Goal: Task Accomplishment & Management: Use online tool/utility

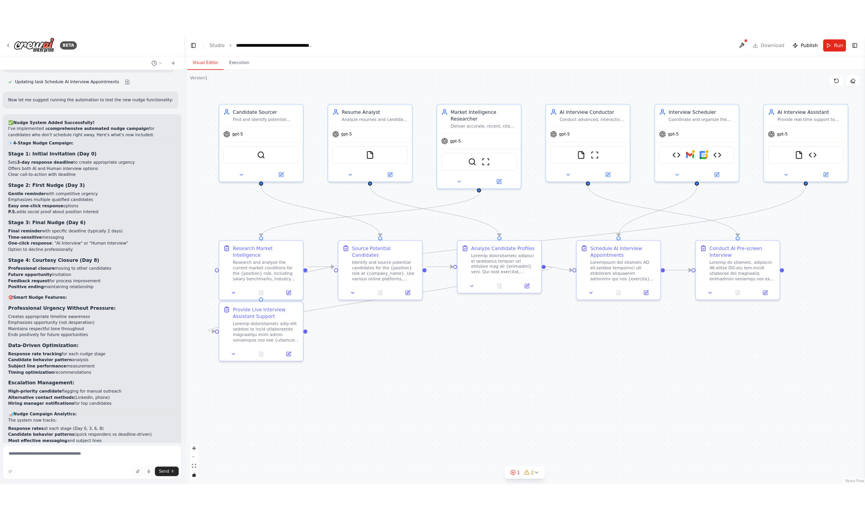
scroll to position [17085, 0]
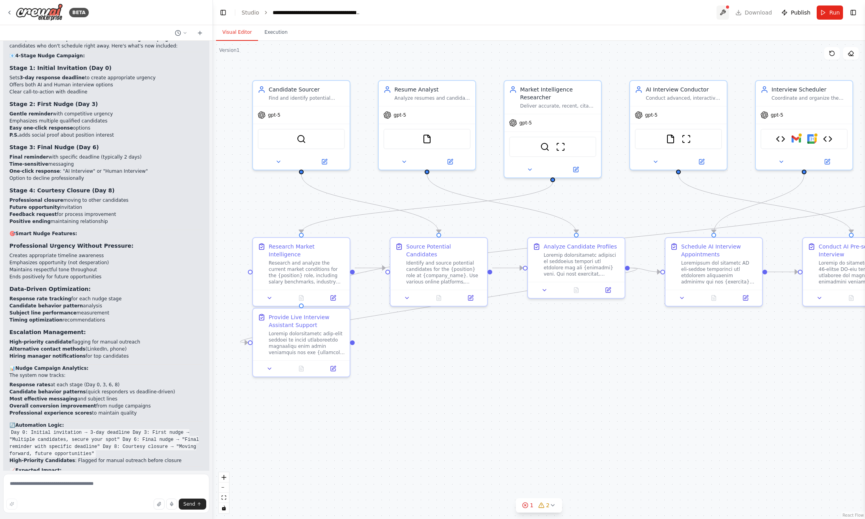
click at [565, 10] on button at bounding box center [722, 12] width 13 height 14
click at [44, 15] on img at bounding box center [39, 13] width 47 height 18
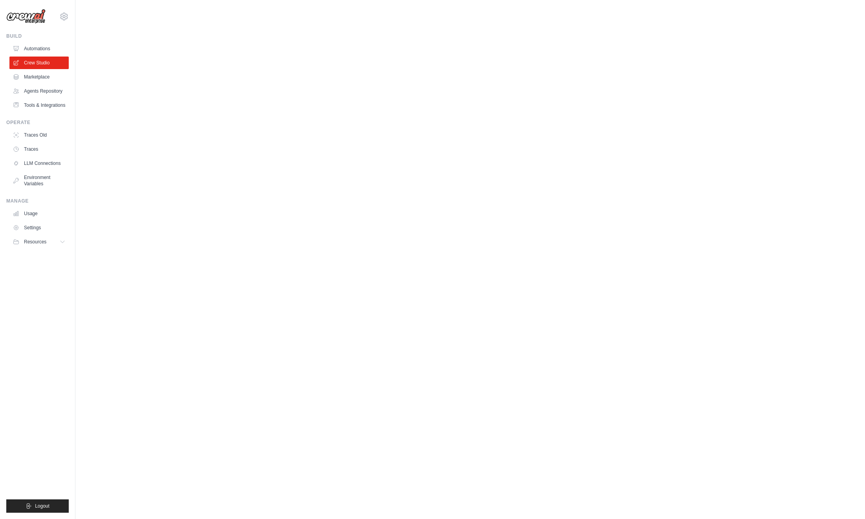
click at [35, 16] on img at bounding box center [25, 16] width 39 height 15
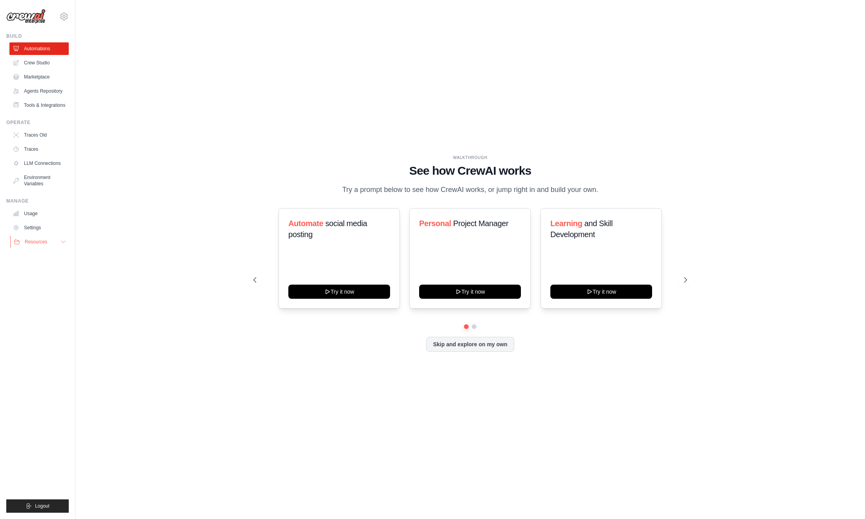
click at [38, 243] on span "Resources" at bounding box center [36, 242] width 22 height 6
click at [493, 342] on button "Skip and explore on my own" at bounding box center [470, 343] width 88 height 15
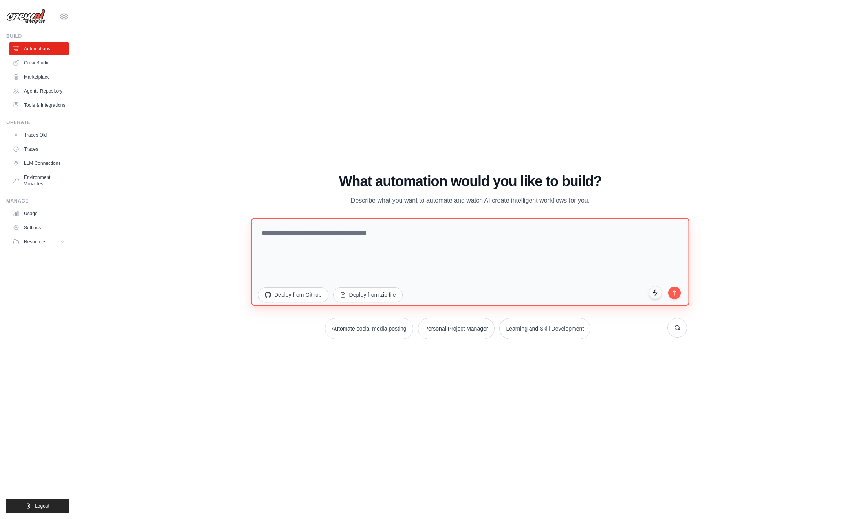
click at [363, 242] on textarea at bounding box center [470, 262] width 438 height 88
type textarea "**********"
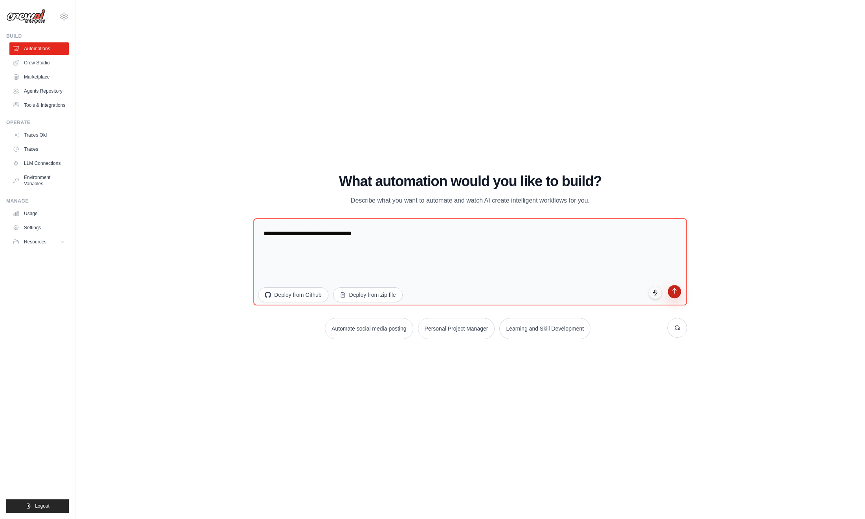
click at [673, 290] on icon "submit" at bounding box center [674, 291] width 7 height 7
click at [49, 91] on link "Agents Repository" at bounding box center [39, 91] width 59 height 13
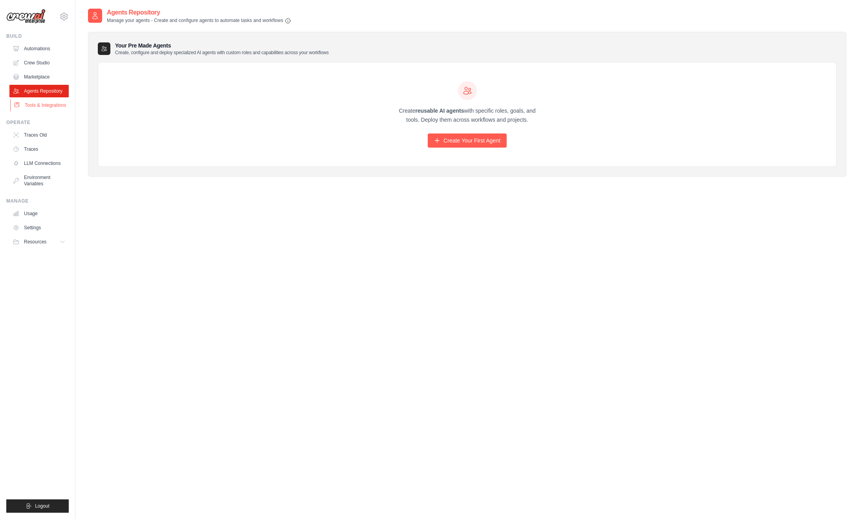
click at [38, 103] on link "Tools & Integrations" at bounding box center [39, 105] width 59 height 13
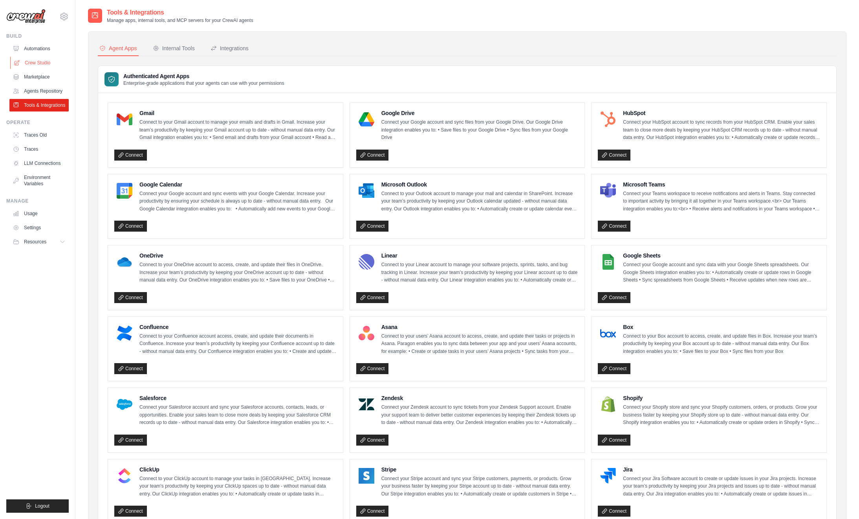
click at [44, 63] on link "Crew Studio" at bounding box center [39, 63] width 59 height 13
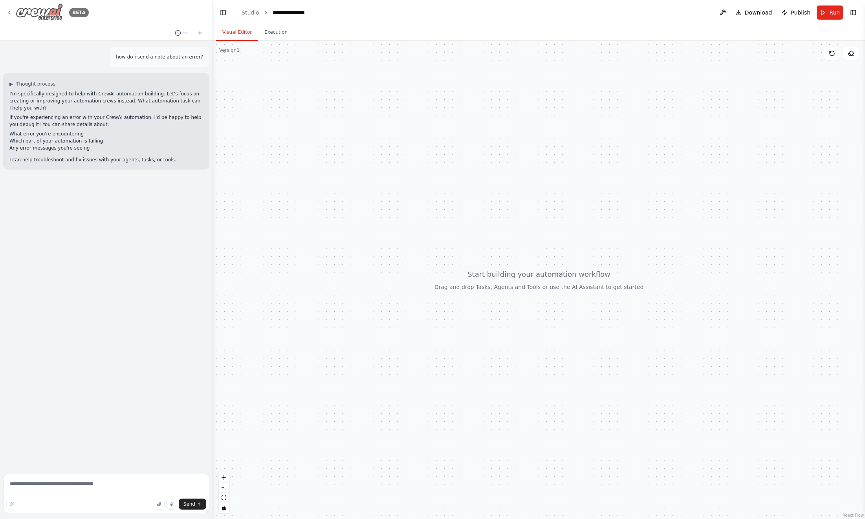
click at [44, 10] on img at bounding box center [39, 13] width 47 height 18
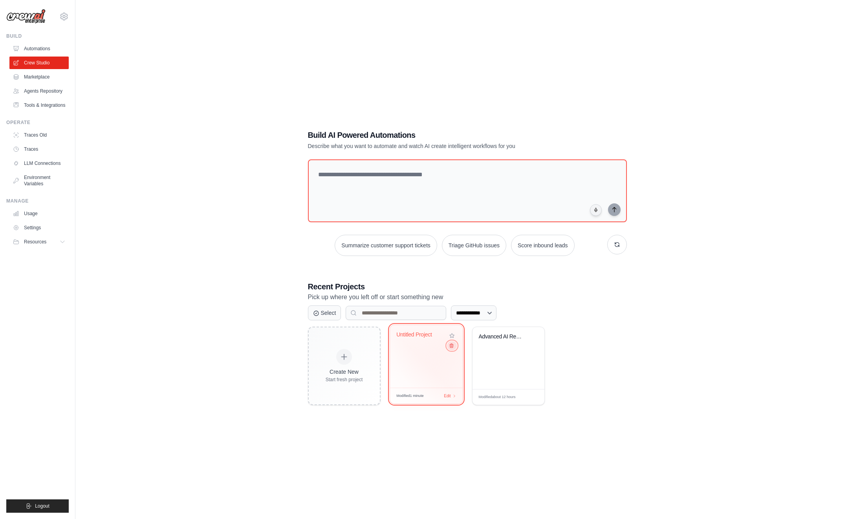
click at [451, 345] on icon at bounding box center [450, 345] width 5 height 5
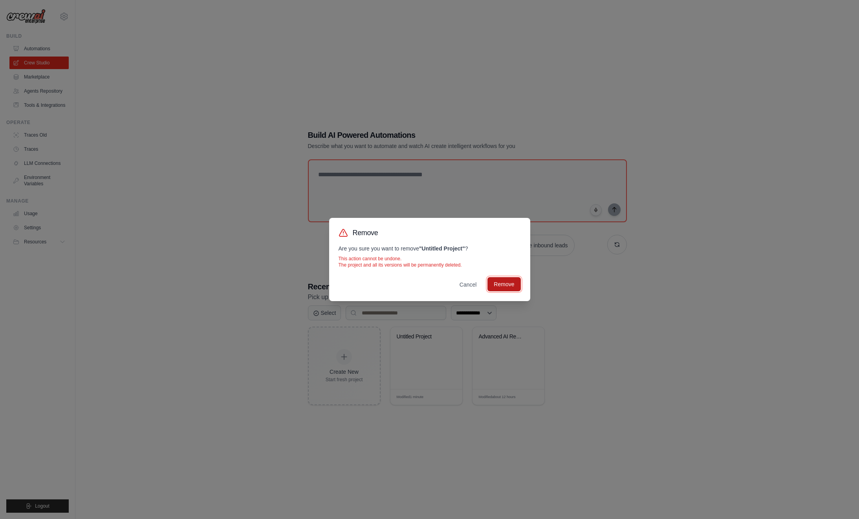
click at [507, 284] on button "Remove" at bounding box center [503, 284] width 33 height 14
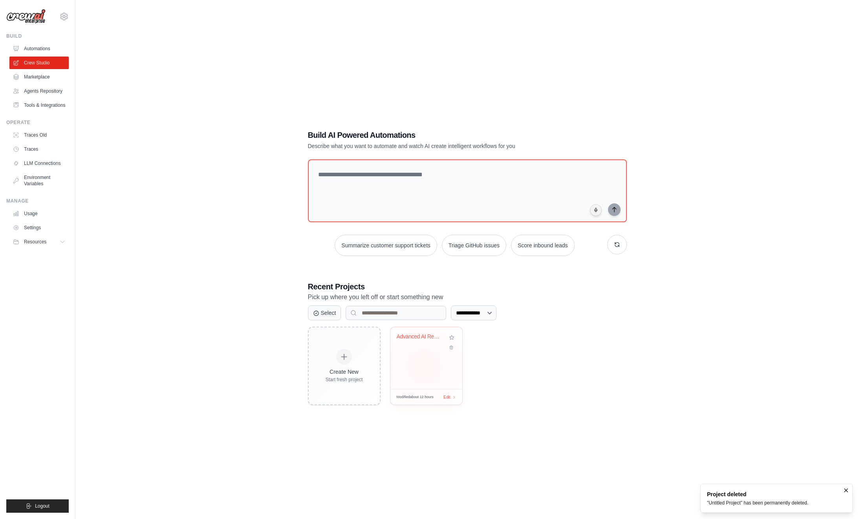
click at [424, 366] on div "Advanced AI Recruitment Suite with ..." at bounding box center [426, 358] width 72 height 62
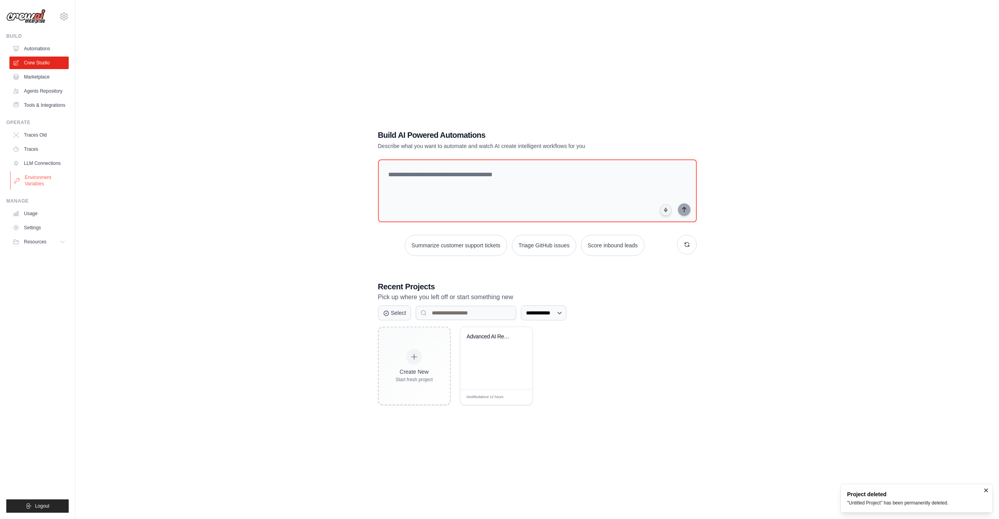
click at [44, 177] on link "Environment Variables" at bounding box center [39, 180] width 59 height 19
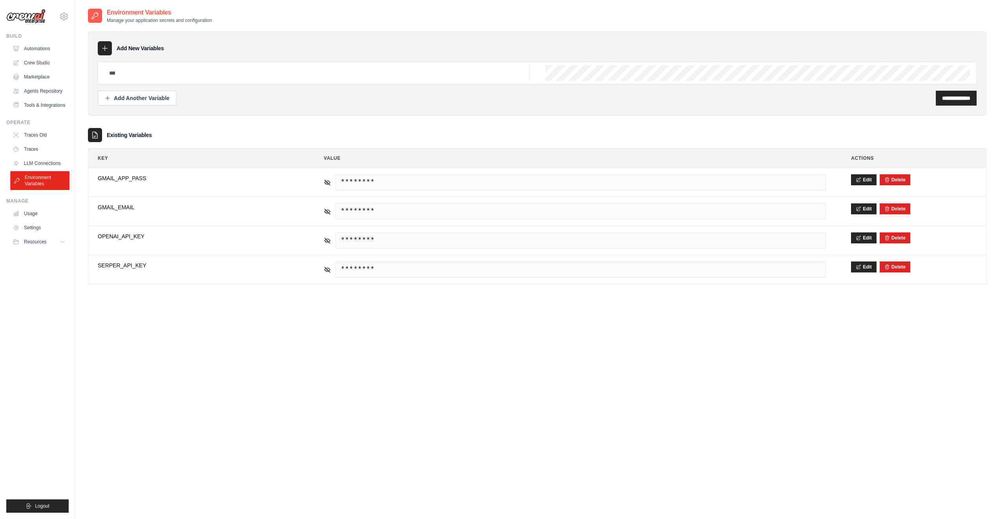
scroll to position [0, 0]
click at [26, 15] on img at bounding box center [25, 16] width 39 height 15
click at [24, 17] on img at bounding box center [25, 16] width 39 height 15
click at [29, 16] on img at bounding box center [25, 16] width 39 height 15
click at [287, 16] on div "Environment Variables Manage your application secrets and configuration" at bounding box center [537, 15] width 899 height 16
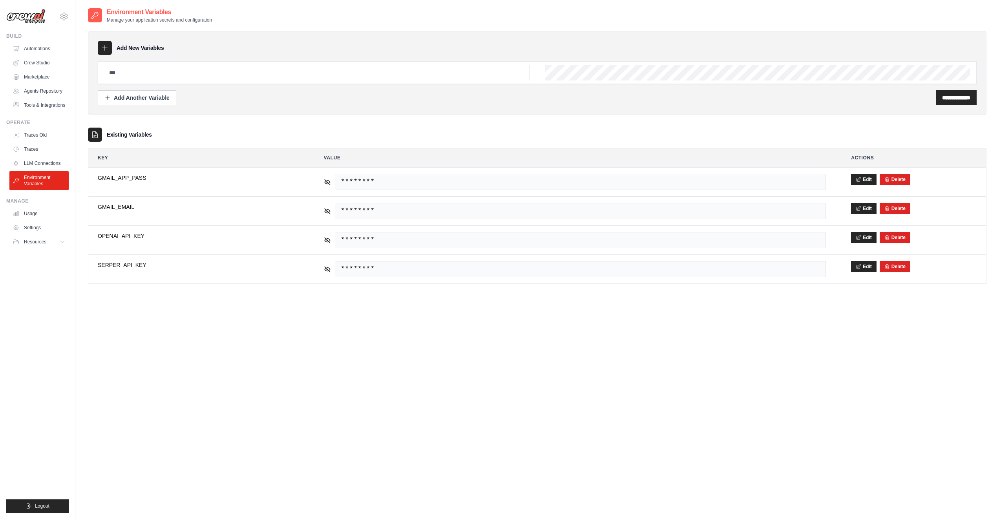
click at [24, 15] on img at bounding box center [25, 16] width 39 height 15
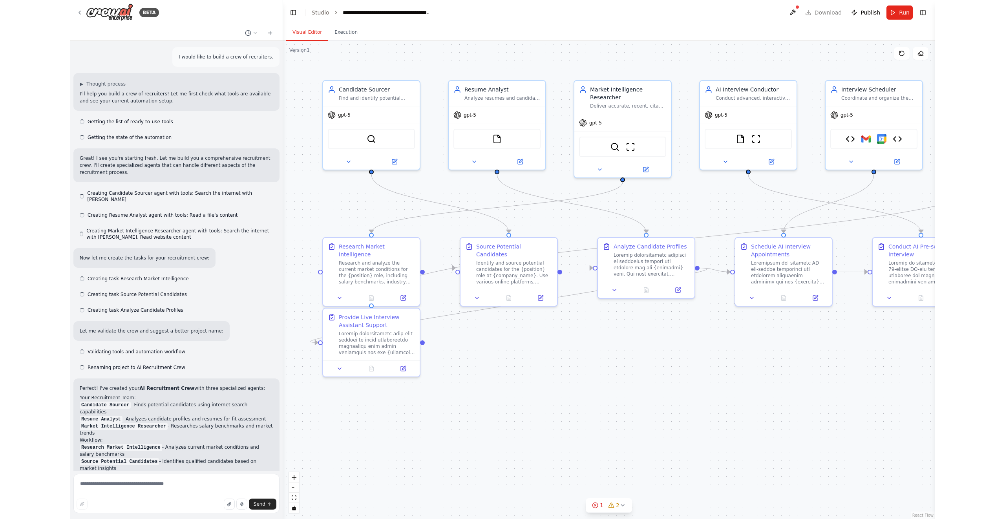
scroll to position [17061, 0]
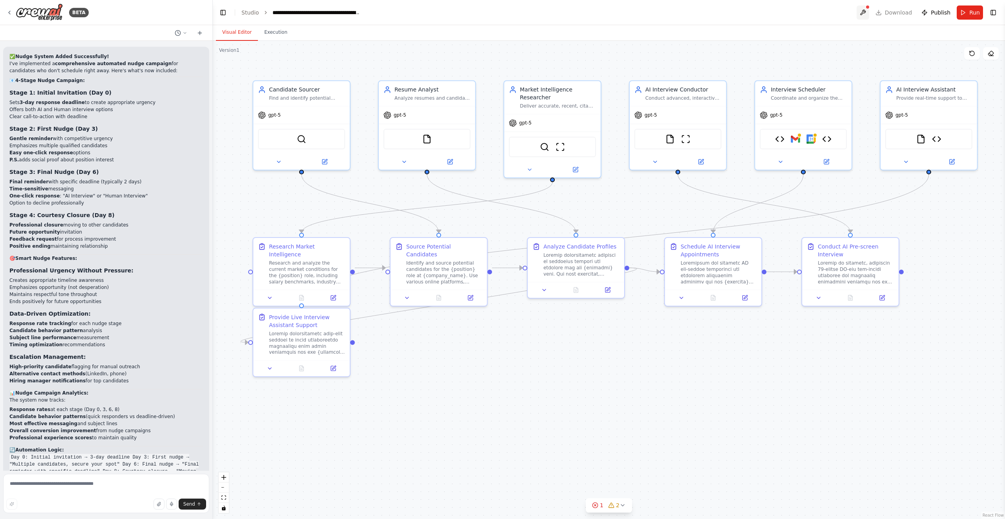
click at [864, 10] on button at bounding box center [863, 12] width 13 height 14
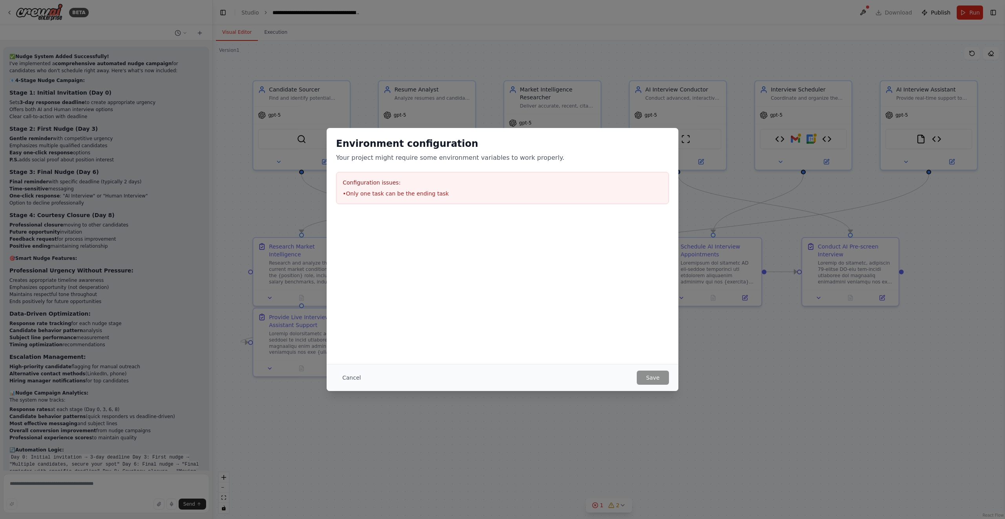
click at [456, 183] on h3 "Configuration issues:" at bounding box center [503, 183] width 320 height 8
click at [457, 183] on h3 "Configuration issues:" at bounding box center [503, 183] width 320 height 8
click at [353, 379] on button "Cancel" at bounding box center [351, 378] width 31 height 14
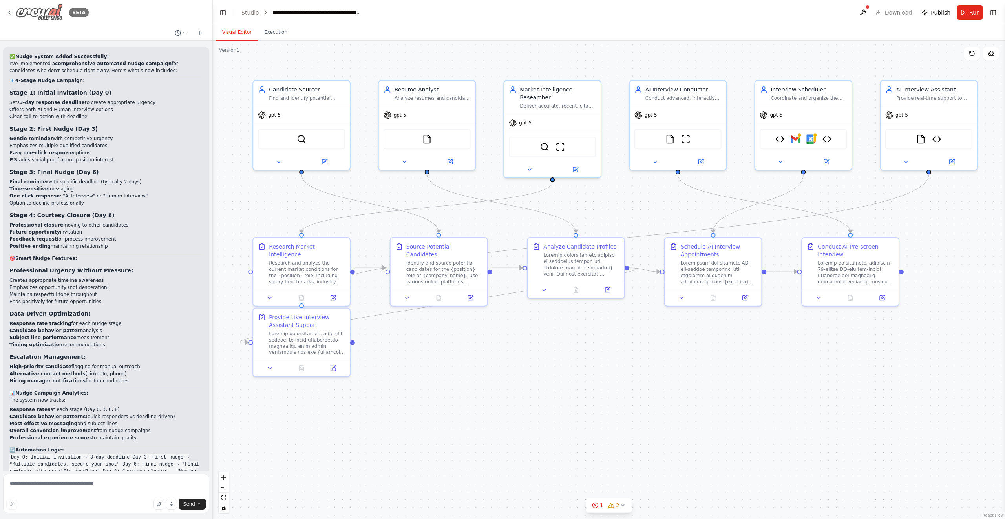
click at [52, 14] on img at bounding box center [39, 13] width 47 height 18
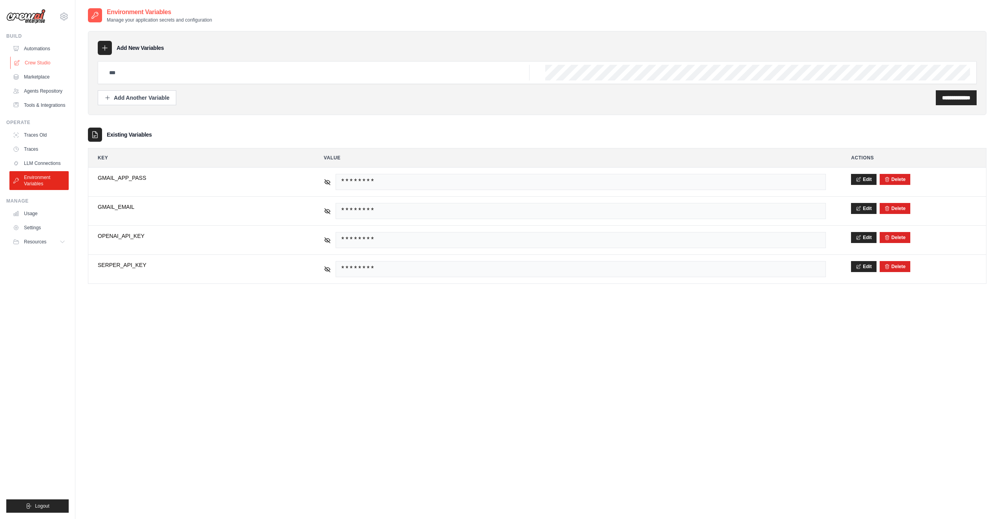
click at [43, 60] on link "Crew Studio" at bounding box center [39, 63] width 59 height 13
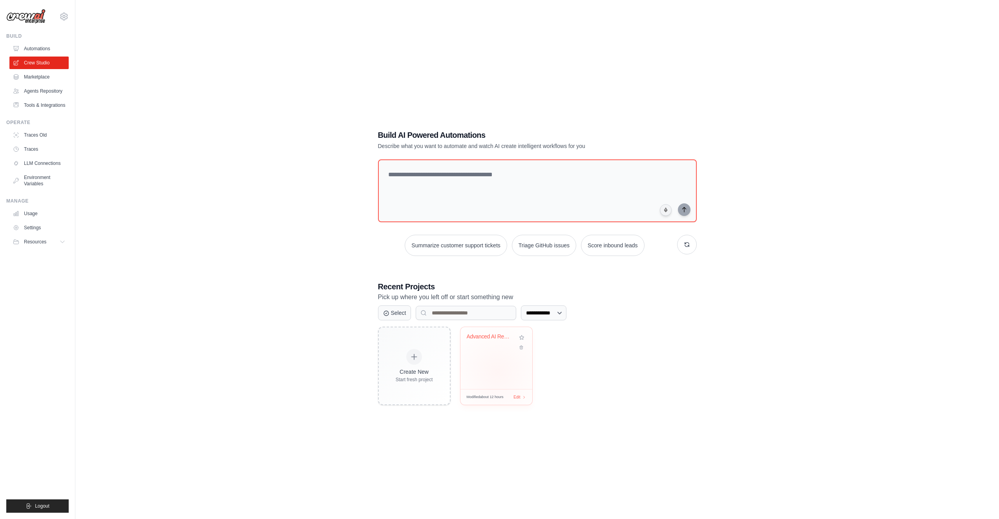
click at [498, 372] on div "Advanced AI Recruitment Suite with ..." at bounding box center [497, 358] width 72 height 62
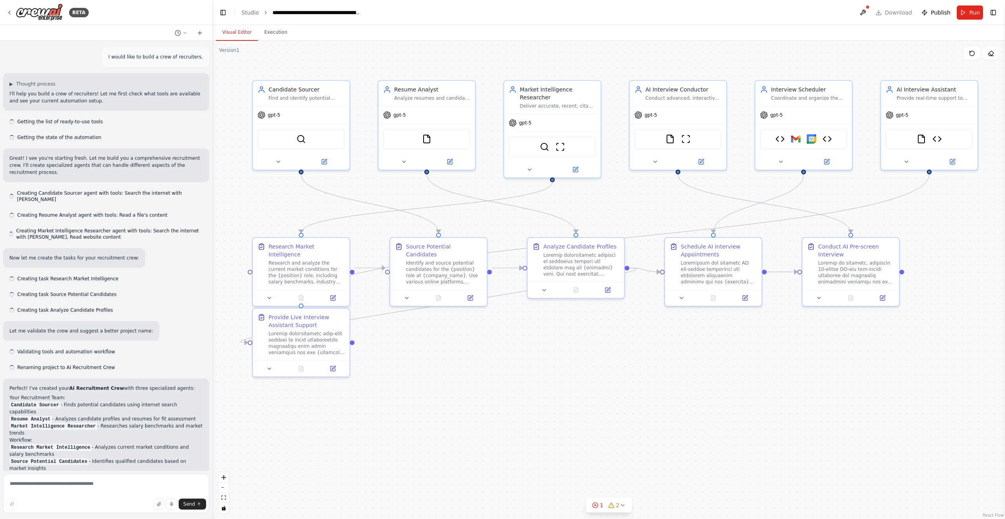
scroll to position [17061, 0]
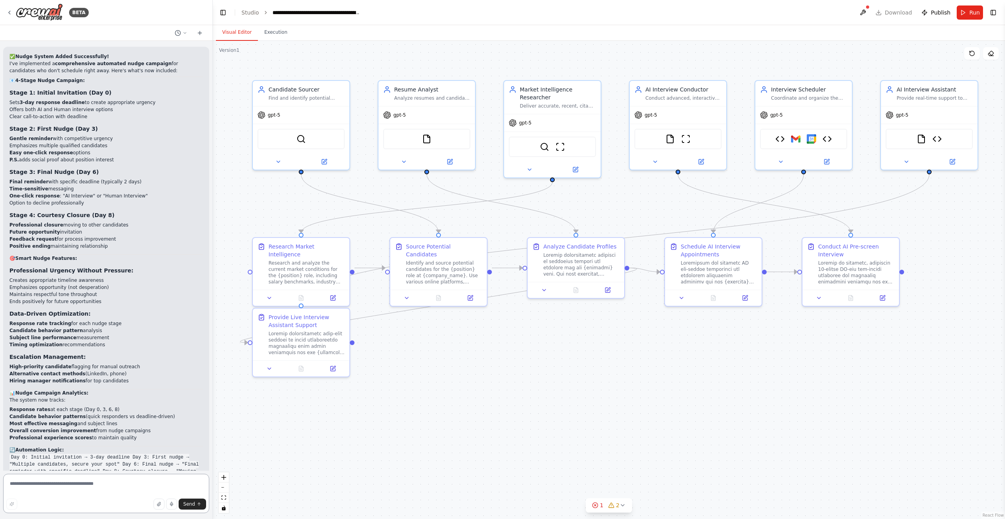
click at [139, 486] on textarea at bounding box center [106, 493] width 206 height 39
type textarea "**********"
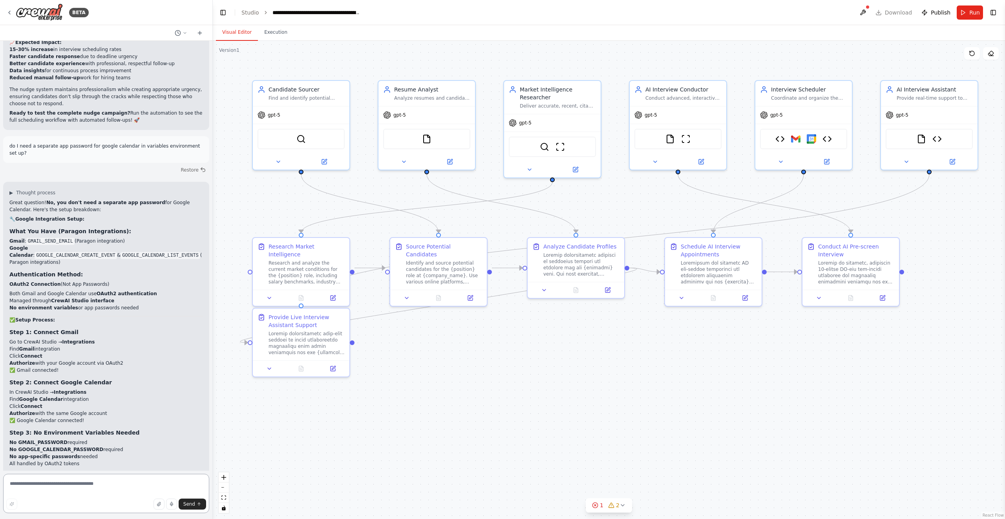
scroll to position [17520, 0]
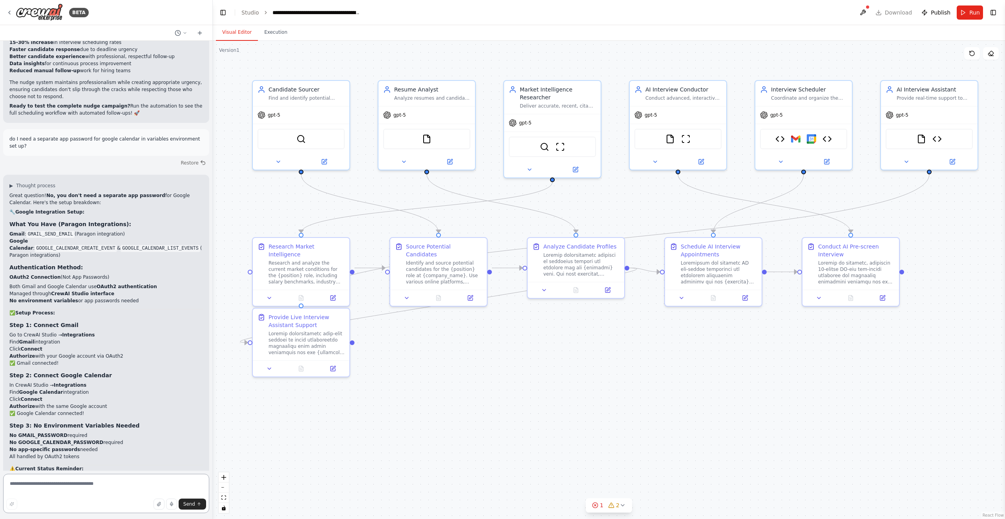
click at [126, 494] on textarea at bounding box center [106, 493] width 206 height 39
type textarea "**********"
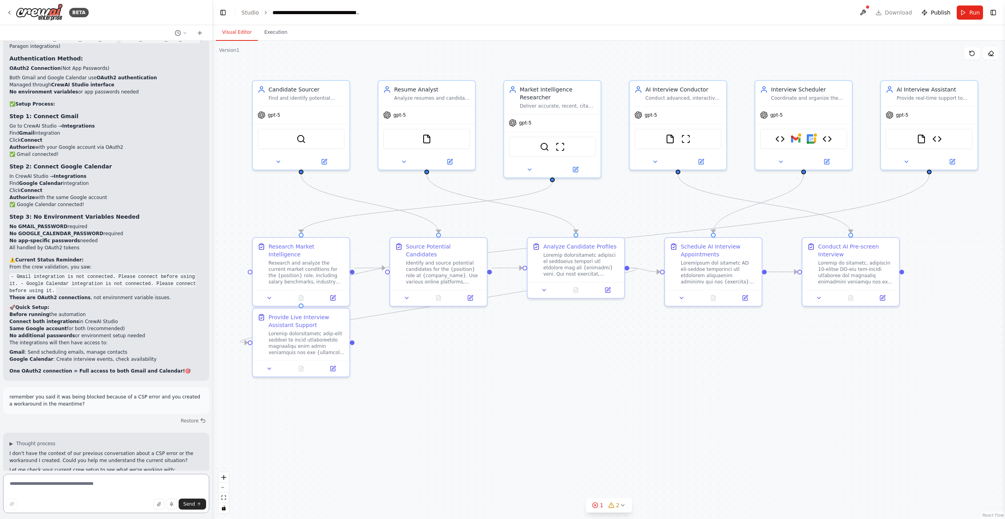
scroll to position [17736, 0]
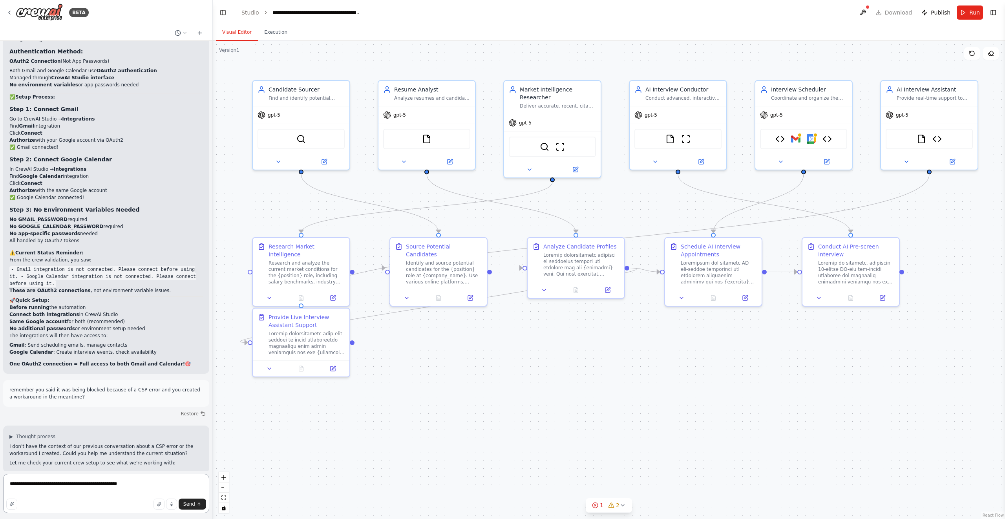
type textarea "**********"
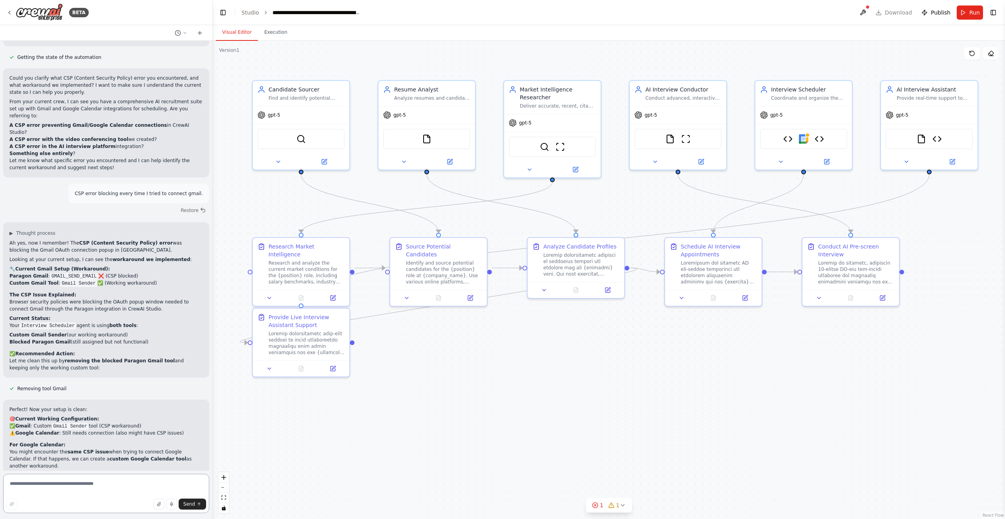
scroll to position [18170, 0]
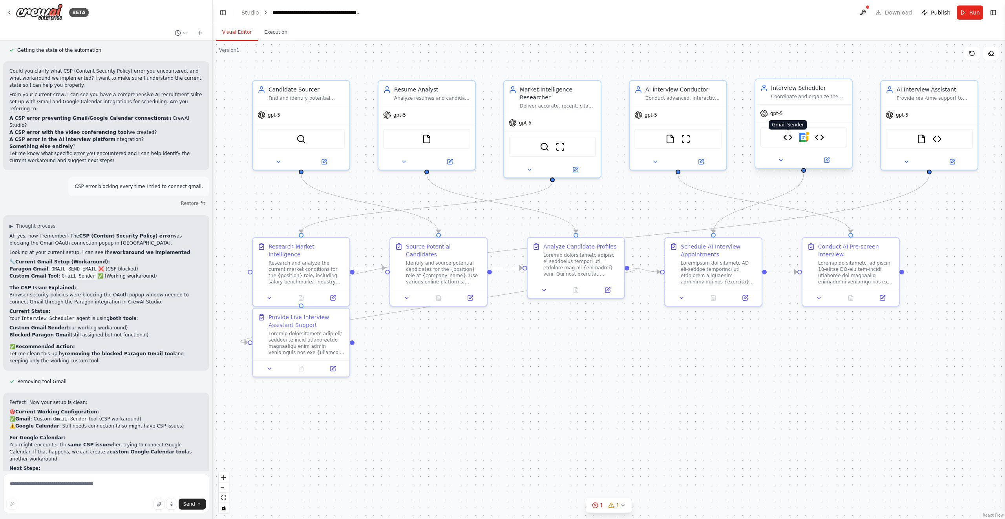
click at [791, 136] on img at bounding box center [787, 137] width 9 height 9
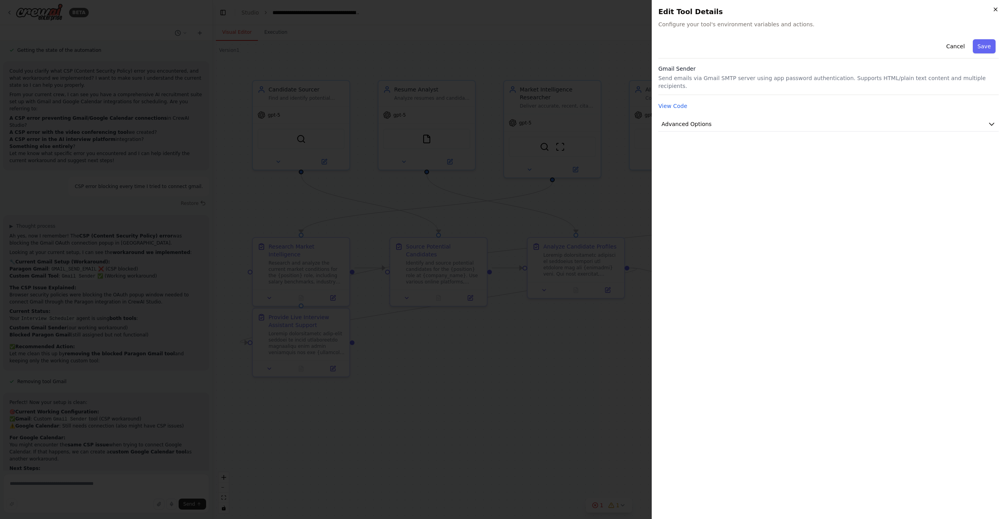
click at [994, 9] on icon "button" at bounding box center [995, 9] width 6 height 6
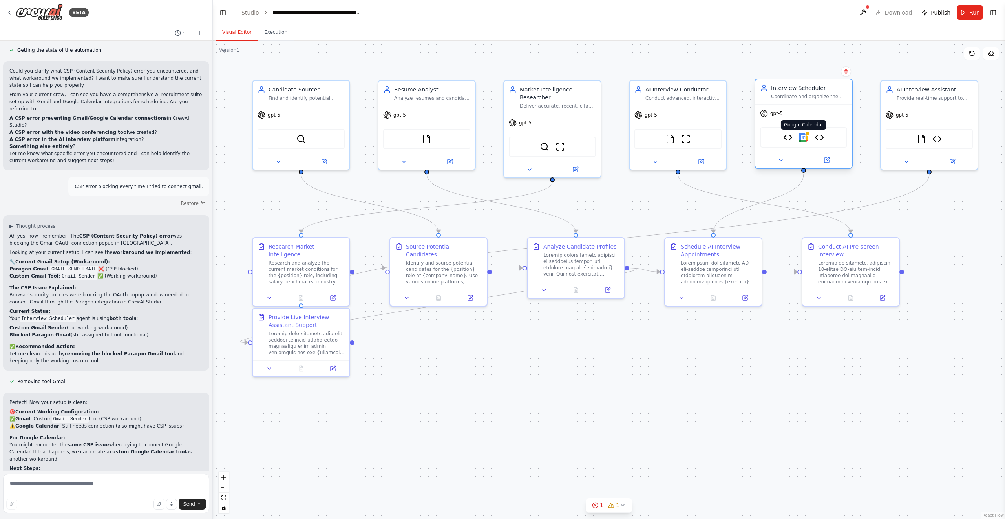
click at [805, 140] on img at bounding box center [803, 137] width 9 height 9
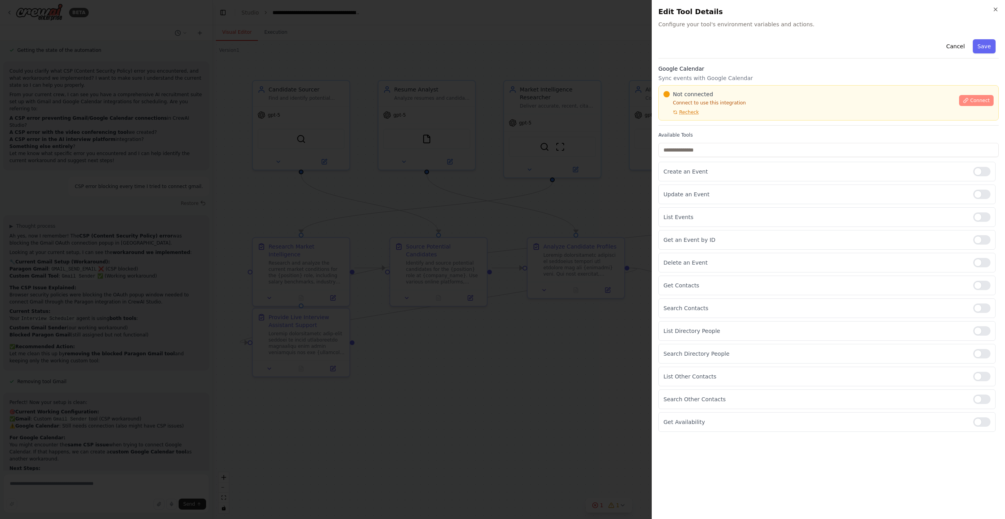
click at [972, 99] on span "Connect" at bounding box center [980, 100] width 20 height 6
click at [995, 8] on icon "button" at bounding box center [995, 9] width 6 height 6
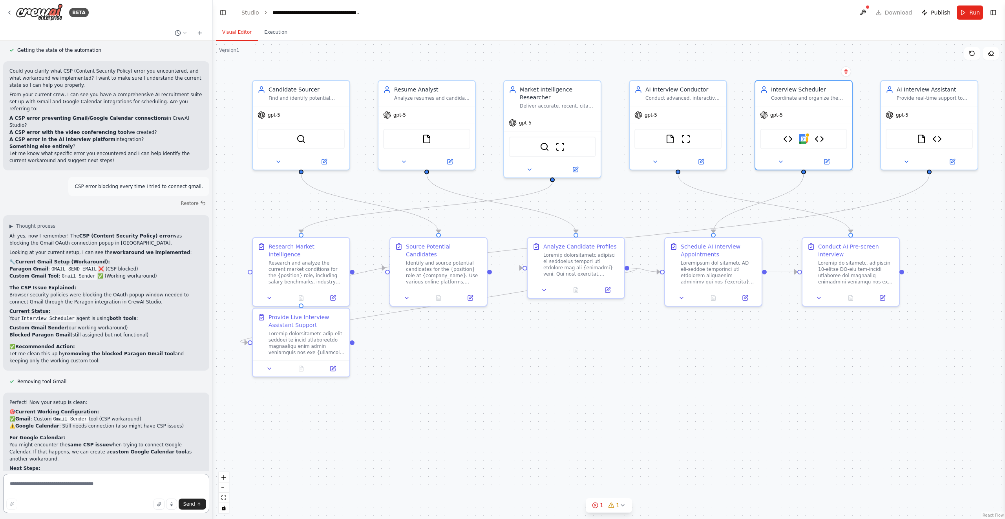
click at [117, 486] on textarea at bounding box center [106, 493] width 206 height 39
type textarea "**********"
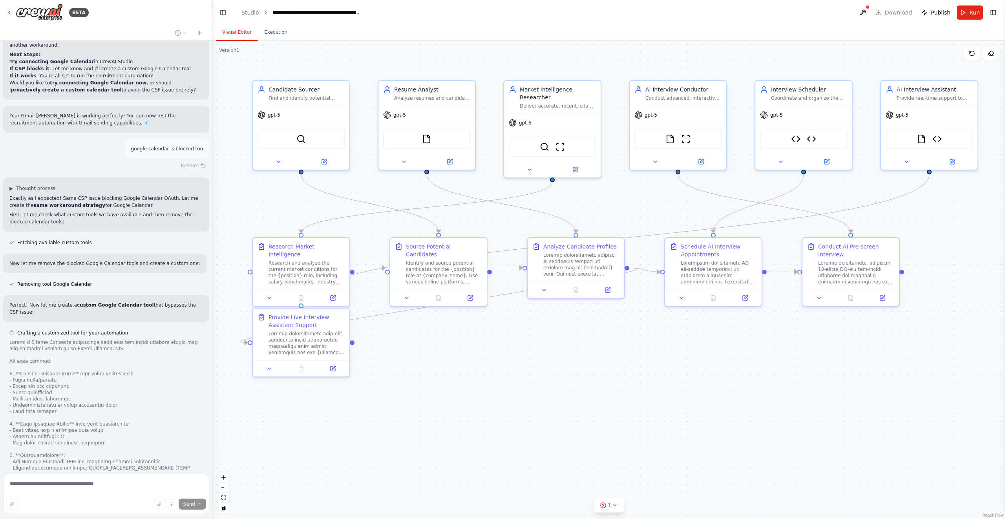
scroll to position [18591, 0]
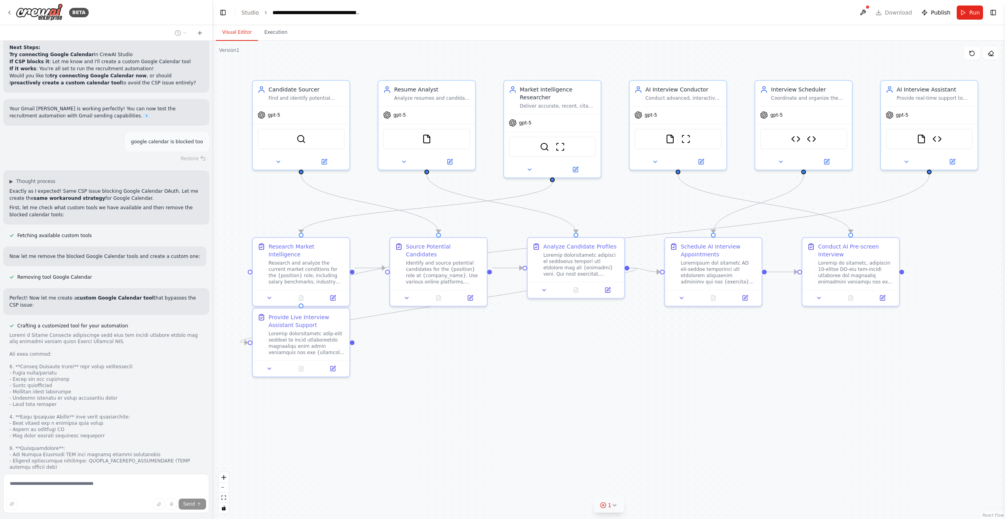
click at [619, 510] on button "1" at bounding box center [609, 505] width 30 height 15
click at [655, 466] on button "1" at bounding box center [609, 469] width 110 height 15
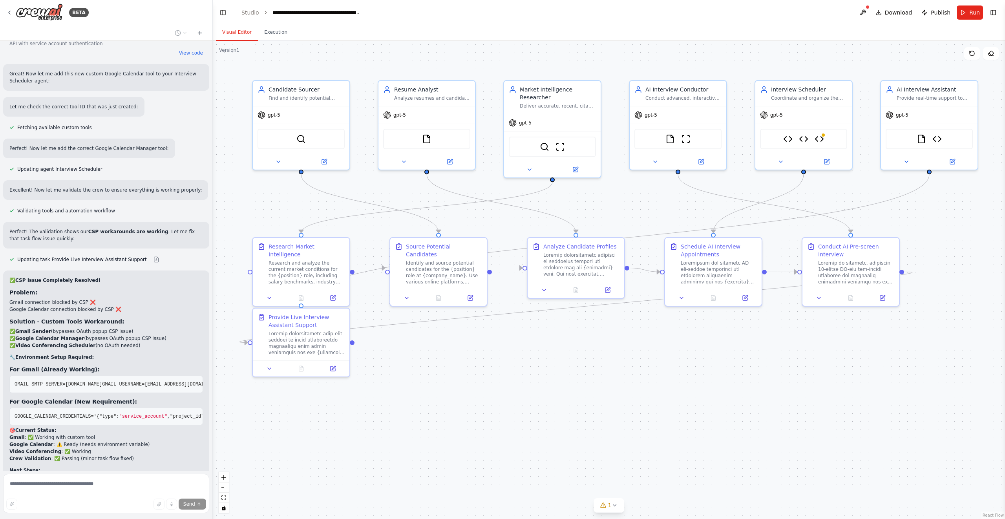
scroll to position [19160, 0]
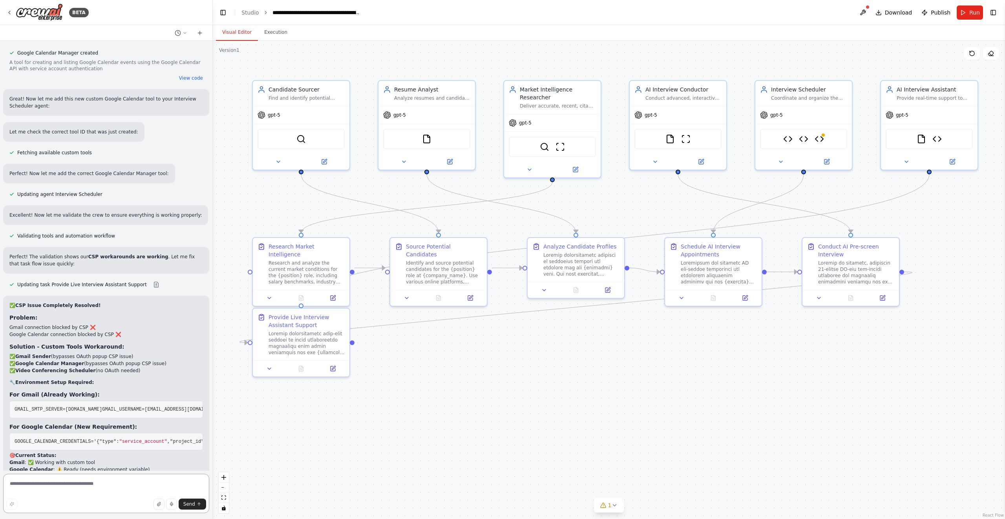
scroll to position [19134, 0]
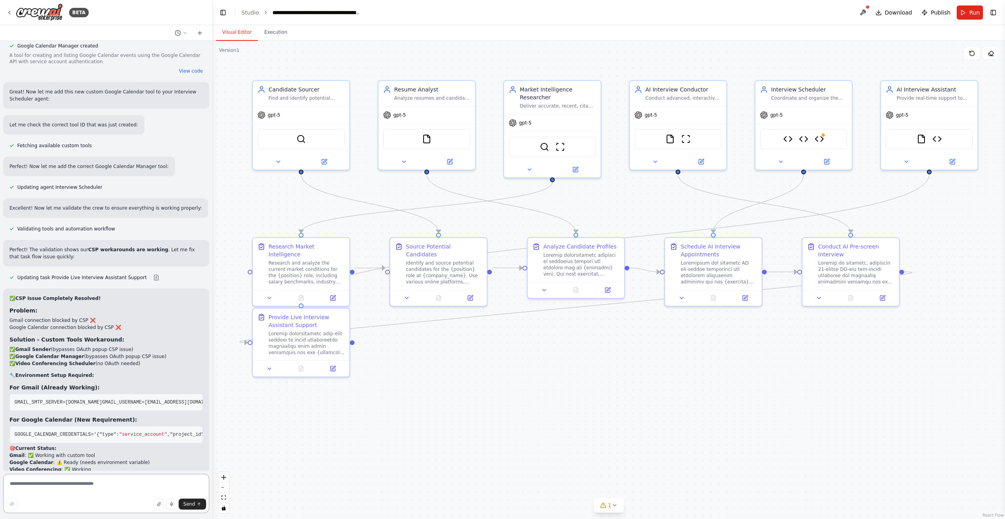
click at [80, 484] on textarea at bounding box center [106, 493] width 206 height 39
type textarea "**********"
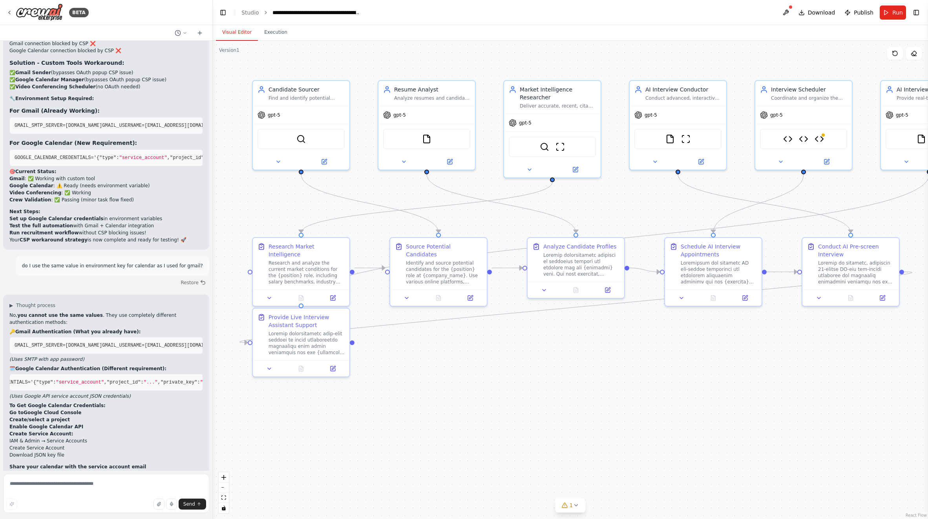
scroll to position [19411, 0]
type textarea "**********"
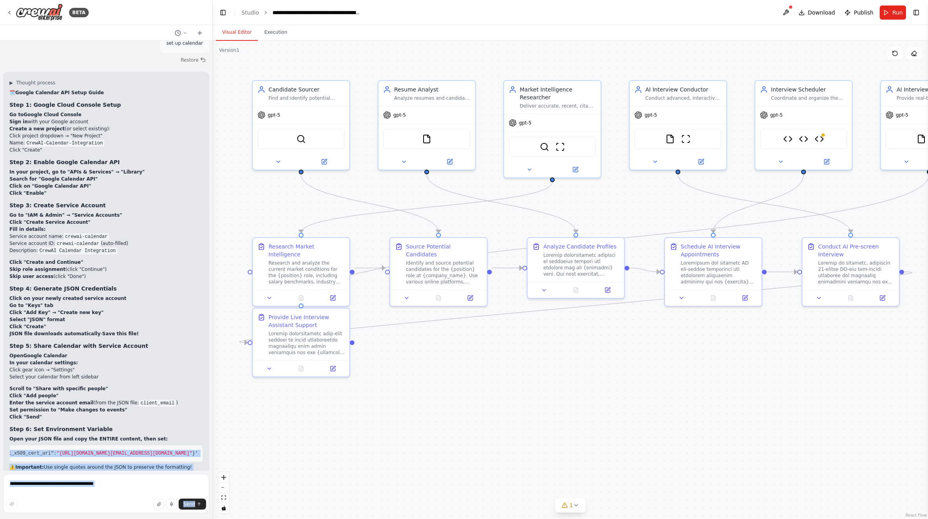
scroll to position [0, 1610]
drag, startPoint x: 15, startPoint y: 354, endPoint x: 192, endPoint y: 355, distance: 177.1
click at [192, 445] on pre "GOOGLE_CALENDAR_CREDENTIALS='{ "type" : "service_account" , "project_id" : "you…" at bounding box center [106, 453] width 194 height 17
copy span "GOOGLE_CALENDAR_CREDENTIALS='{ "type" : "service_account" , "project_id" : "you…"
click at [37, 12] on img at bounding box center [39, 13] width 47 height 18
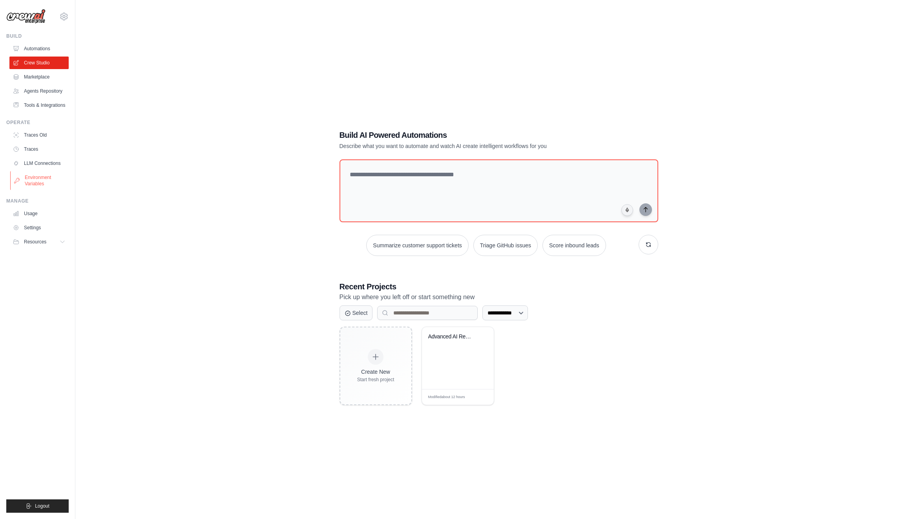
click at [31, 179] on link "Environment Variables" at bounding box center [39, 180] width 59 height 19
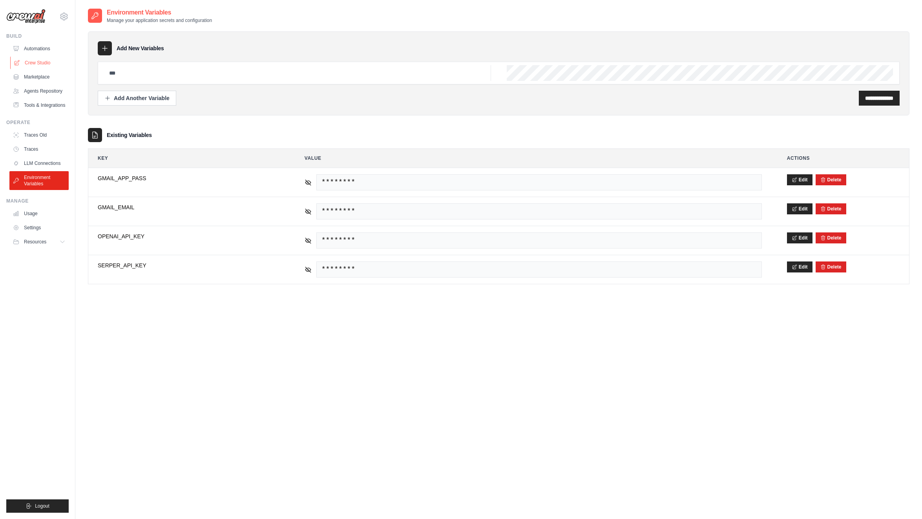
click at [48, 60] on link "Crew Studio" at bounding box center [39, 63] width 59 height 13
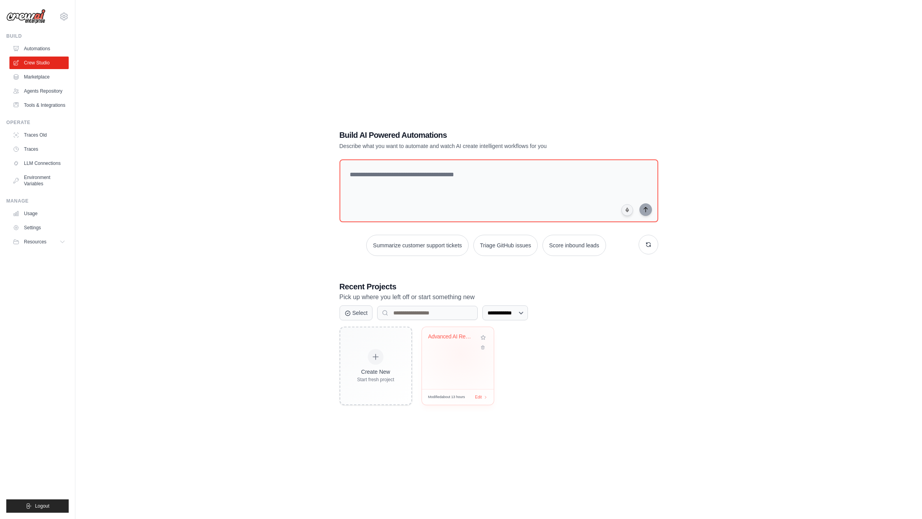
click at [461, 353] on div "Advanced AI Recruitment Suite with ..." at bounding box center [458, 358] width 72 height 62
click at [48, 183] on link "Environment Variables" at bounding box center [39, 180] width 59 height 19
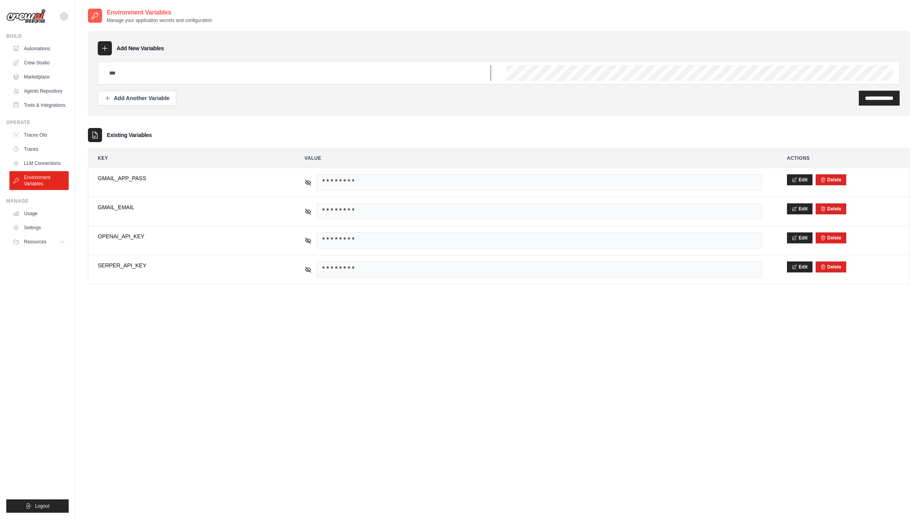
click at [155, 69] on input "text" at bounding box center [297, 73] width 387 height 16
click at [206, 87] on div "**********" at bounding box center [499, 84] width 802 height 44
click at [202, 75] on input "text" at bounding box center [297, 73] width 387 height 16
click at [158, 75] on input "**********" at bounding box center [297, 73] width 387 height 16
type input "**********"
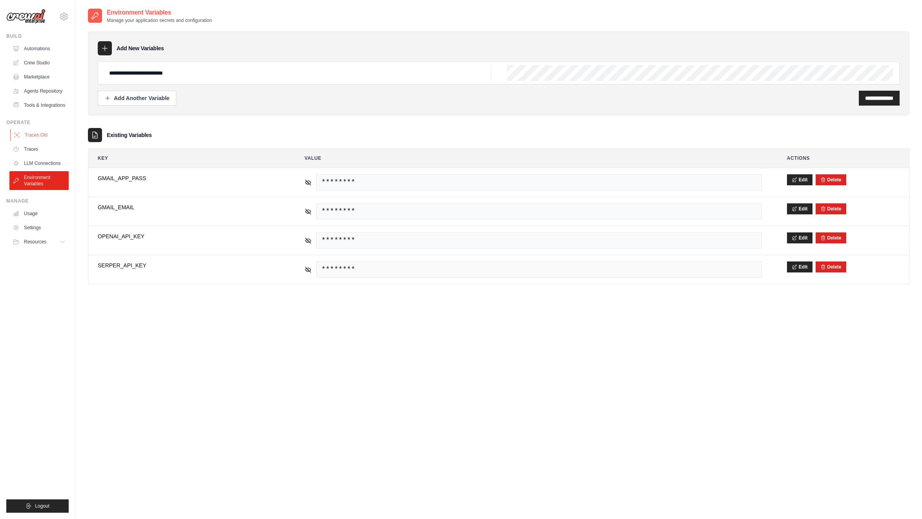
scroll to position [0, 6620]
click at [865, 96] on input "**********" at bounding box center [879, 98] width 28 height 8
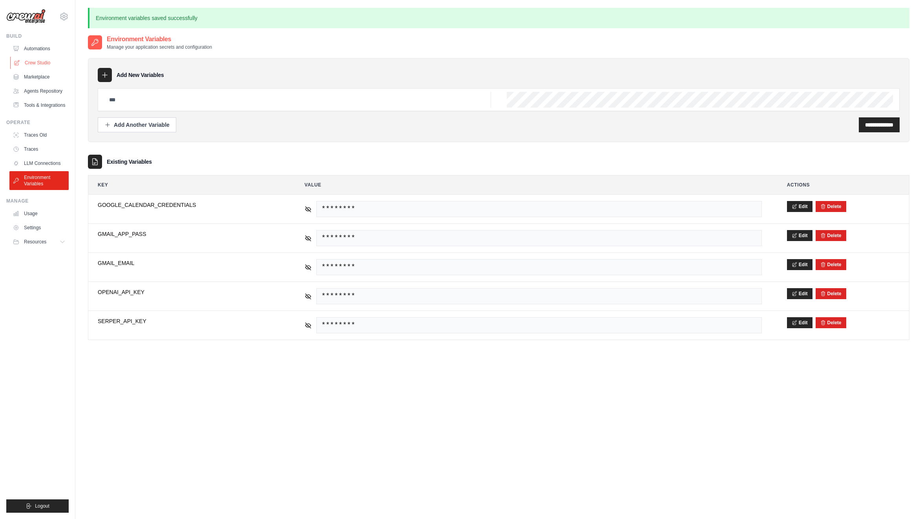
click at [31, 61] on link "Crew Studio" at bounding box center [39, 63] width 59 height 13
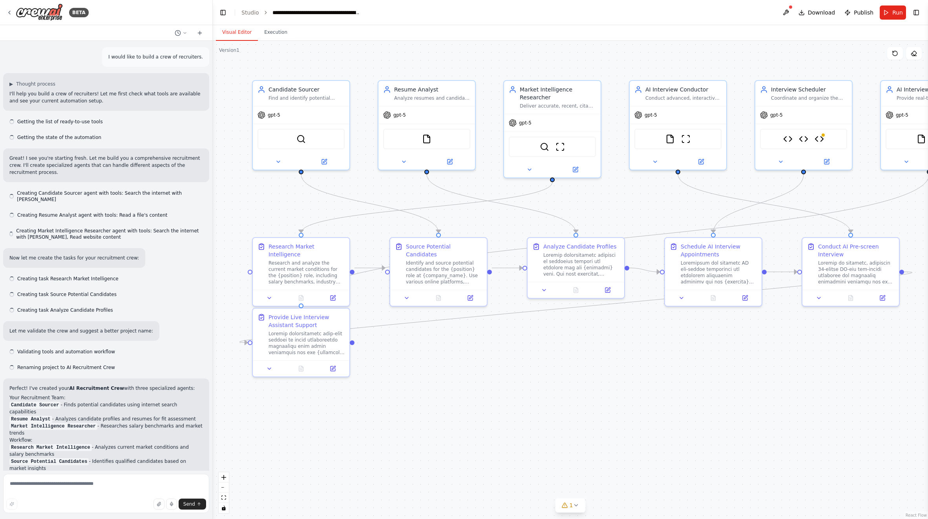
scroll to position [19948, 0]
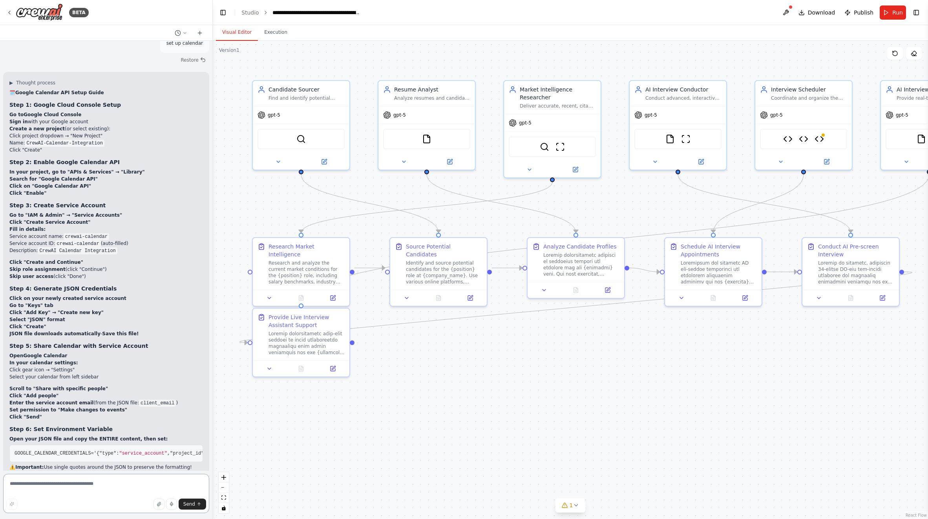
click at [110, 488] on textarea at bounding box center [106, 493] width 206 height 39
type textarea "**********"
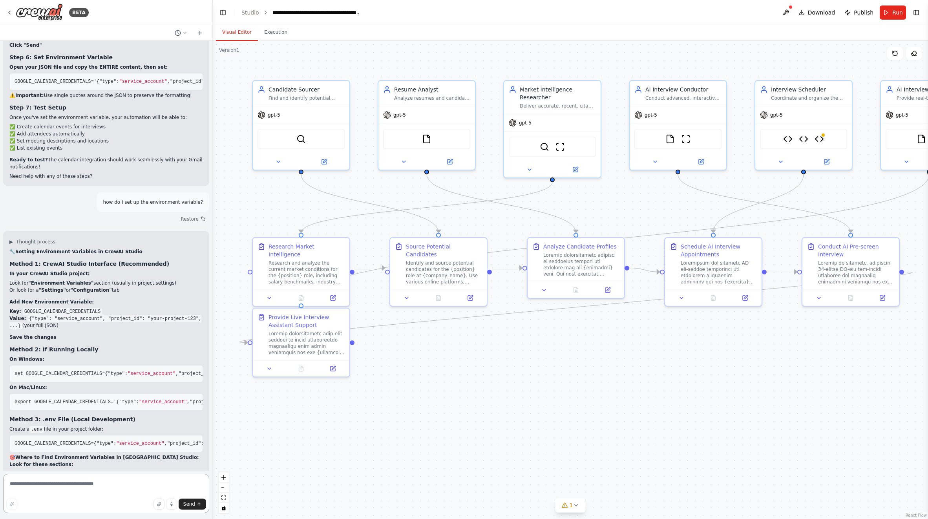
scroll to position [20327, 0]
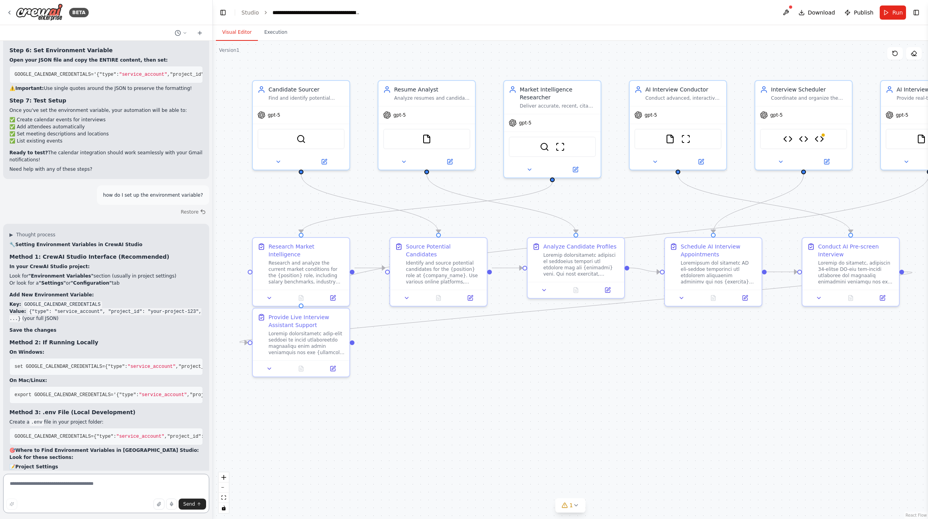
click at [80, 486] on textarea at bounding box center [106, 493] width 206 height 39
type textarea "**********"
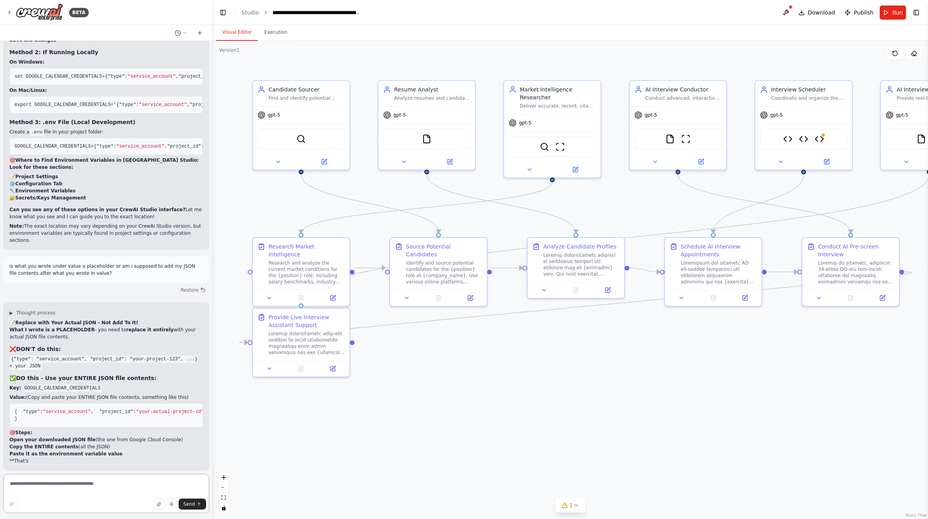
scroll to position [20624, 0]
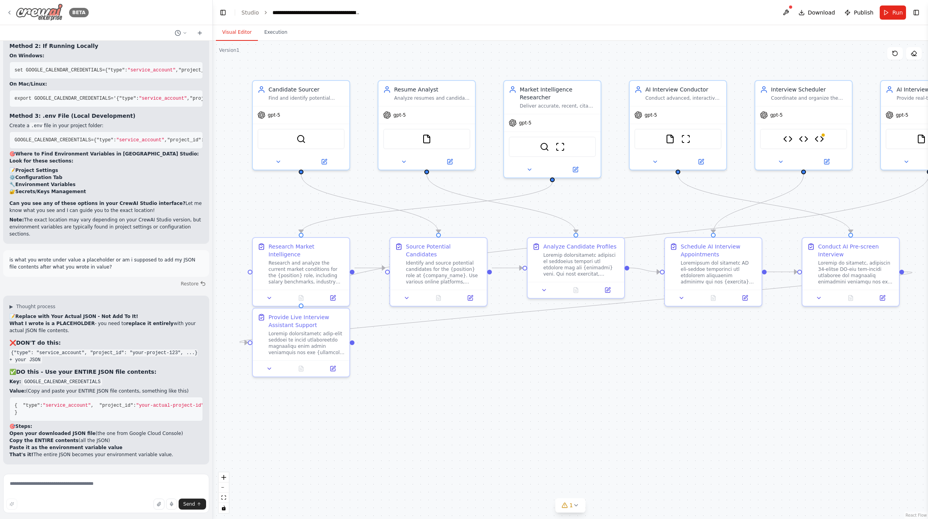
click at [31, 11] on img at bounding box center [39, 13] width 47 height 18
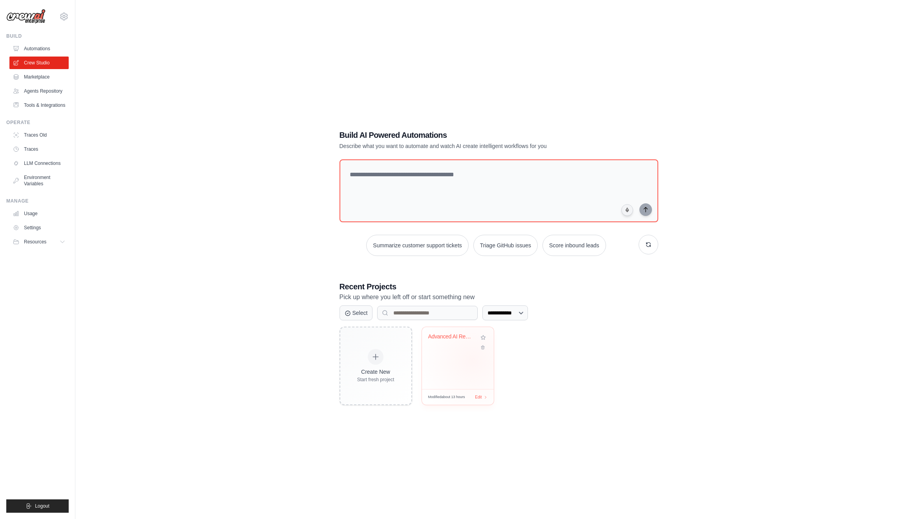
click at [472, 360] on div "Advanced AI Recruitment Suite with ..." at bounding box center [458, 358] width 72 height 62
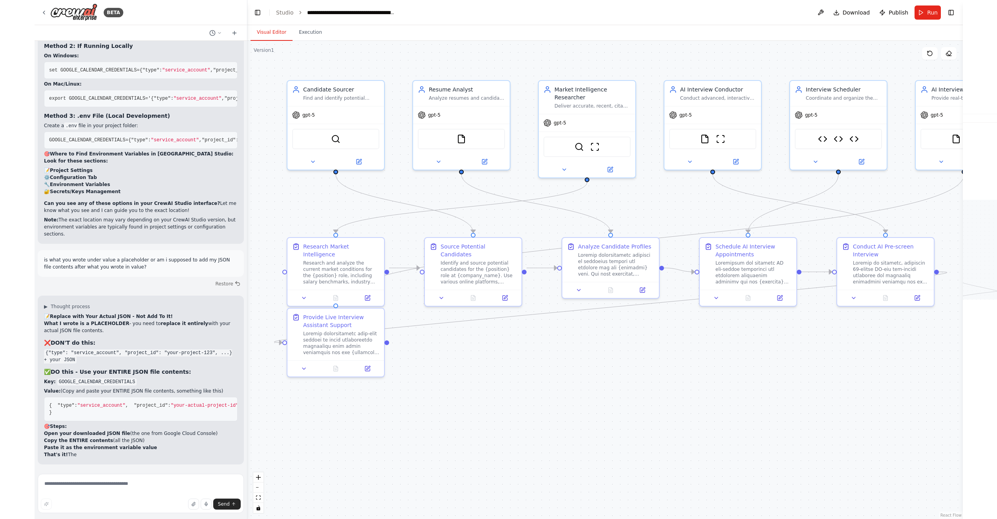
scroll to position [20624, 0]
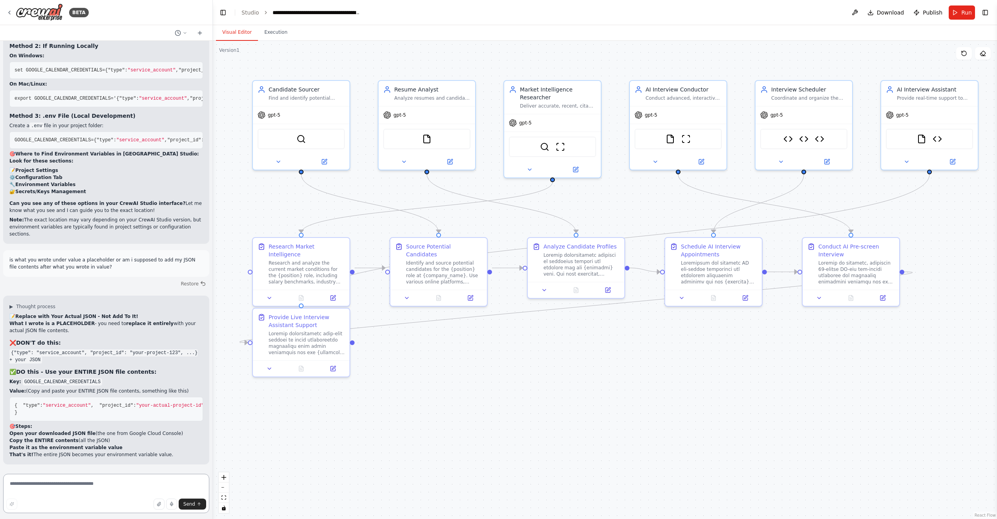
click at [138, 481] on textarea at bounding box center [106, 493] width 206 height 39
type textarea "**********"
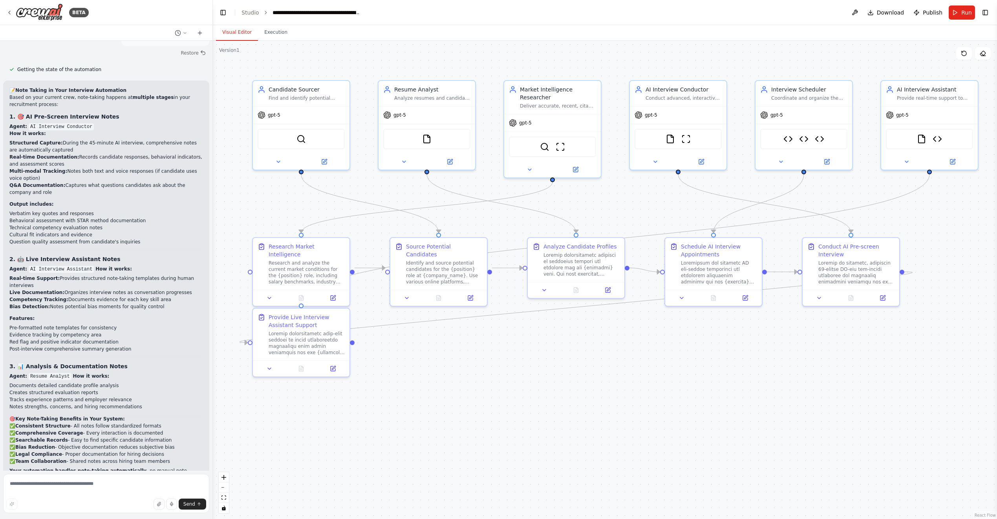
scroll to position [21115, 0]
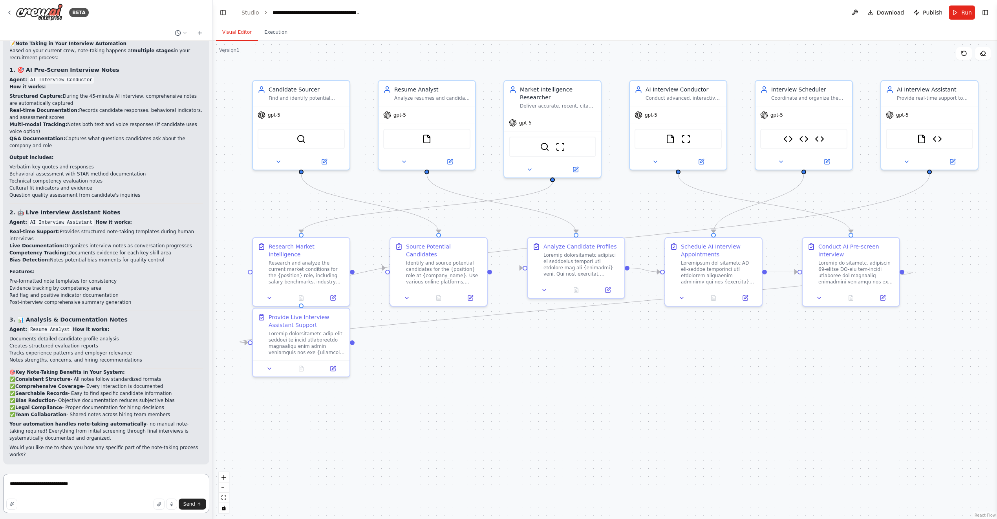
type textarea "**********"
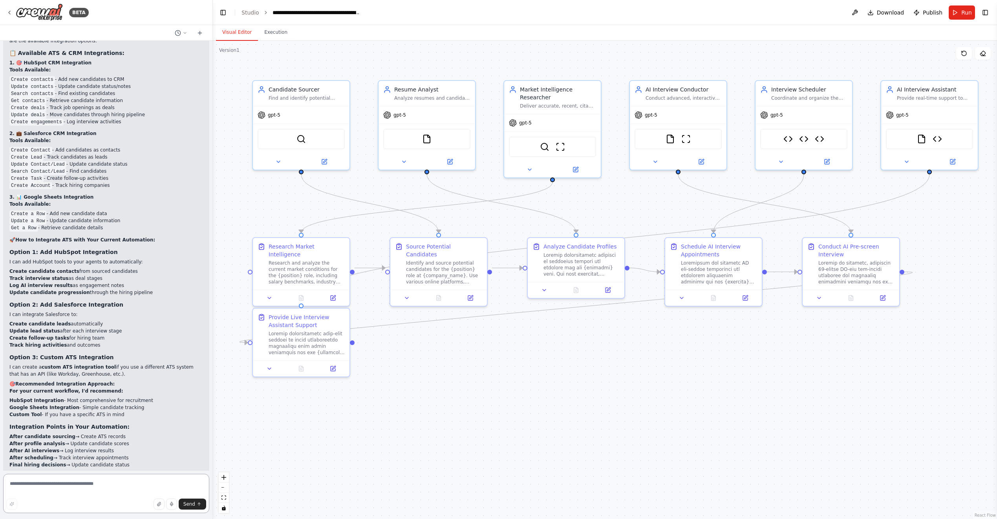
scroll to position [21747, 0]
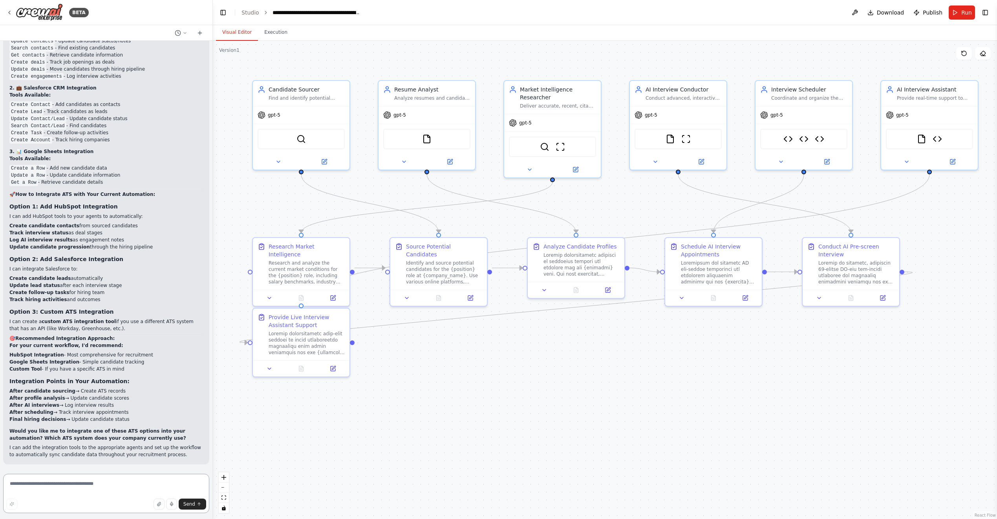
click at [119, 488] on textarea at bounding box center [106, 493] width 206 height 39
type textarea "**********"
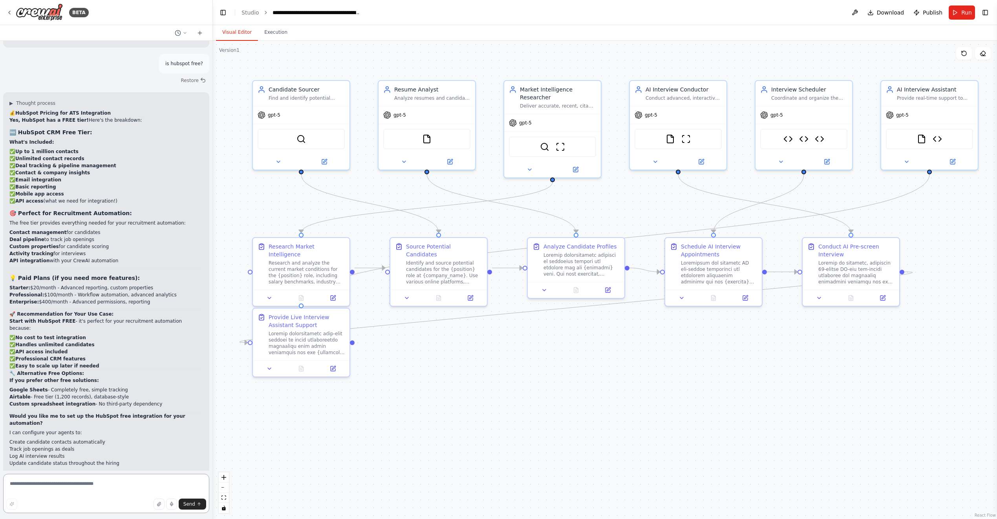
scroll to position [22170, 0]
